Goal: Transaction & Acquisition: Book appointment/travel/reservation

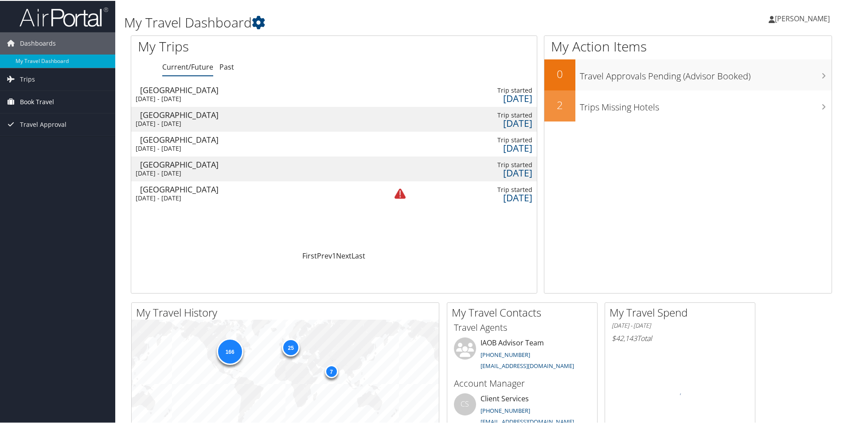
click at [31, 102] on span "Book Travel" at bounding box center [37, 101] width 34 height 22
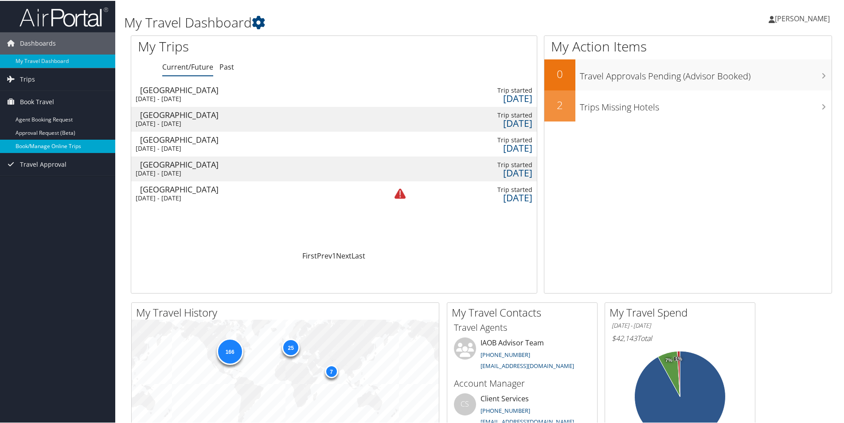
click at [42, 147] on link "Book/Manage Online Trips" at bounding box center [57, 145] width 115 height 13
